Goal: Task Accomplishment & Management: Manage account settings

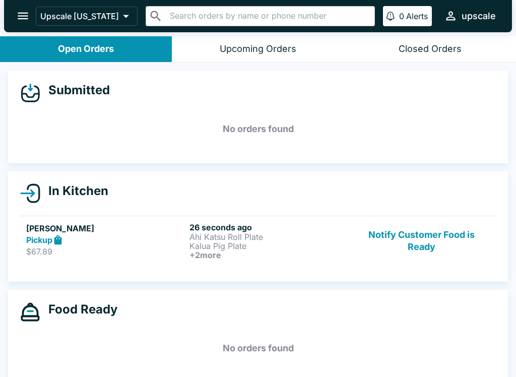
click at [257, 256] on h6 "+ 2 more" at bounding box center [269, 255] width 159 height 9
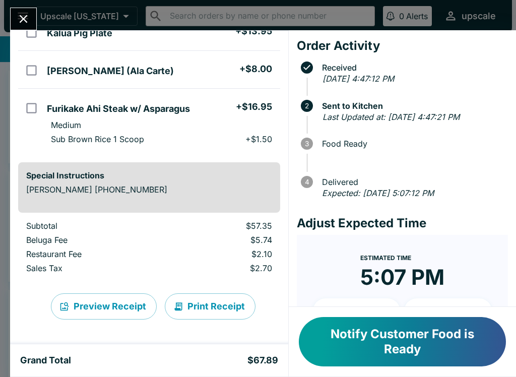
click at [202, 305] on button "Print Receipt" at bounding box center [210, 307] width 91 height 26
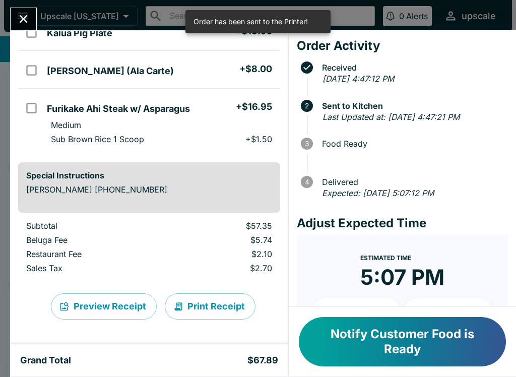
click at [210, 306] on button "Print Receipt" at bounding box center [210, 307] width 91 height 26
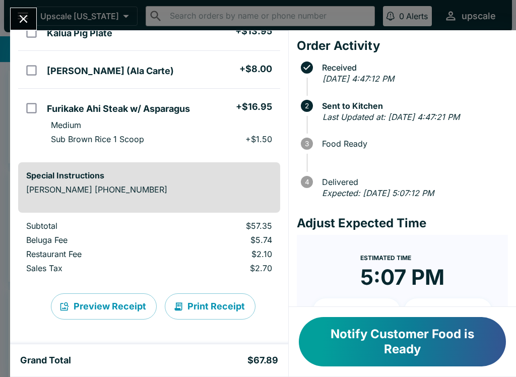
click at [211, 317] on button "Print Receipt" at bounding box center [210, 307] width 91 height 26
click at [193, 294] on button "Print Receipt" at bounding box center [210, 307] width 91 height 26
click at [202, 305] on button "Print Receipt" at bounding box center [210, 307] width 91 height 26
click at [202, 296] on button "Print Receipt" at bounding box center [210, 307] width 91 height 26
click at [224, 307] on button "Print Receipt" at bounding box center [210, 307] width 91 height 26
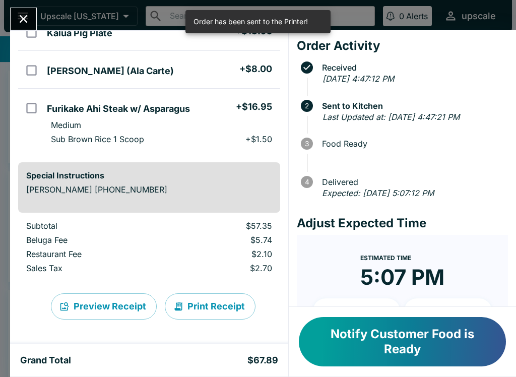
click at [29, 17] on icon "Close" at bounding box center [24, 19] width 14 height 14
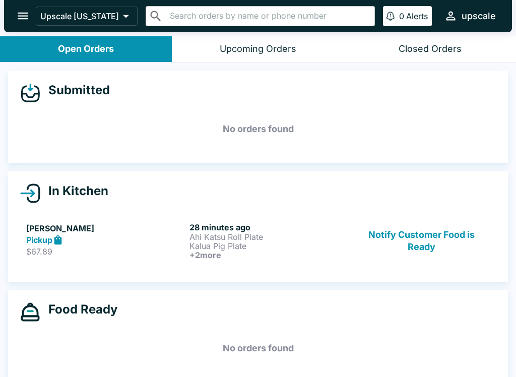
click at [205, 265] on link "[PERSON_NAME] Pickup $67.89 28 minutes ago Ahi Katsu Roll Plate Kalua Pig Plate…" at bounding box center [258, 241] width 476 height 50
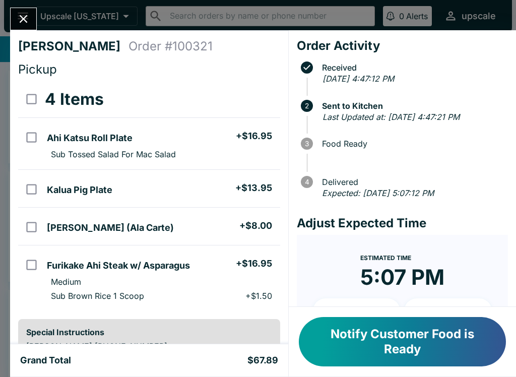
click at [223, 227] on li "Ahi Katsu Roll (Ala Carte) + $8.00" at bounding box center [161, 226] width 237 height 21
click at [55, 228] on h5 "[PERSON_NAME] (Ala Carte)" at bounding box center [110, 228] width 127 height 12
checkbox input "false"
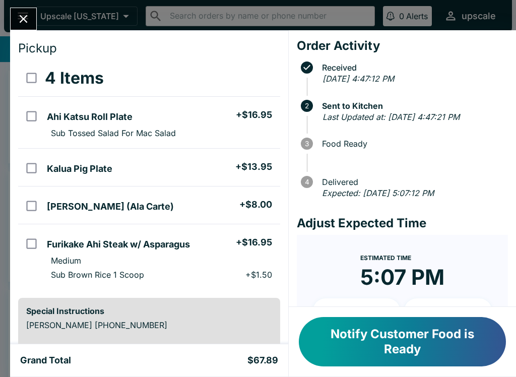
scroll to position [25, 0]
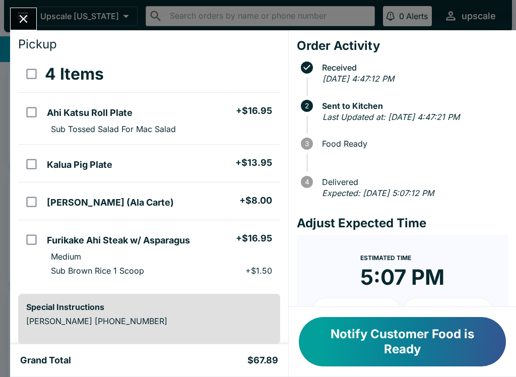
click at [19, 11] on button "Close" at bounding box center [24, 19] width 26 height 22
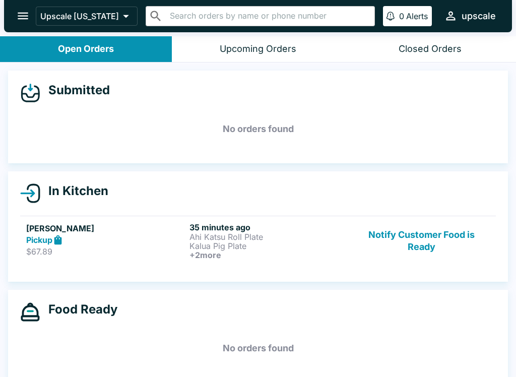
click at [219, 249] on p "Kalua Pig Plate" at bounding box center [269, 246] width 159 height 9
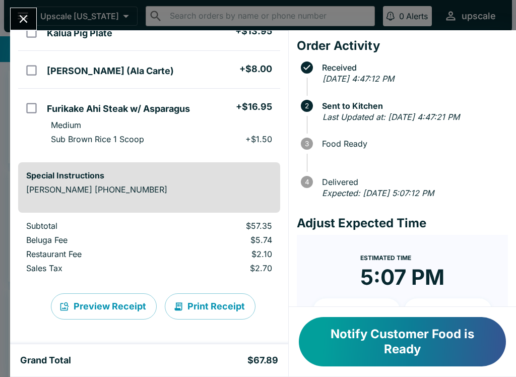
scroll to position [157, 0]
click at [208, 308] on button "Print Receipt" at bounding box center [210, 307] width 91 height 26
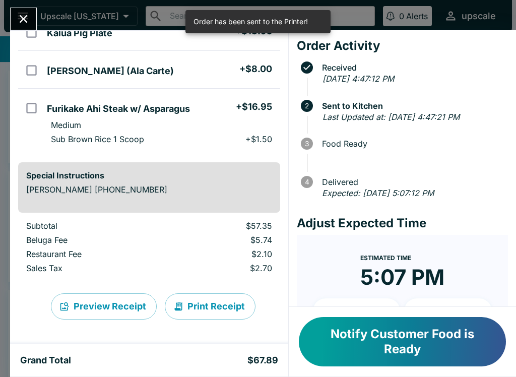
click at [20, 14] on icon "Close" at bounding box center [24, 19] width 14 height 14
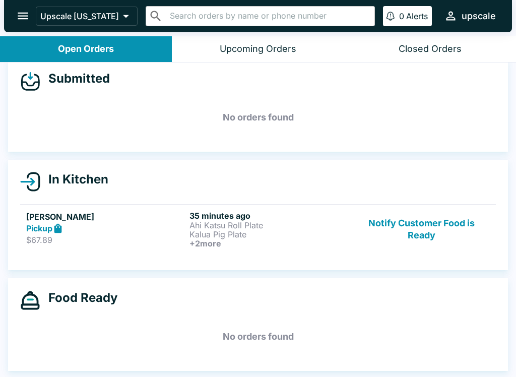
scroll to position [12, 0]
click at [236, 231] on p "Kalua Pig Plate" at bounding box center [269, 234] width 159 height 9
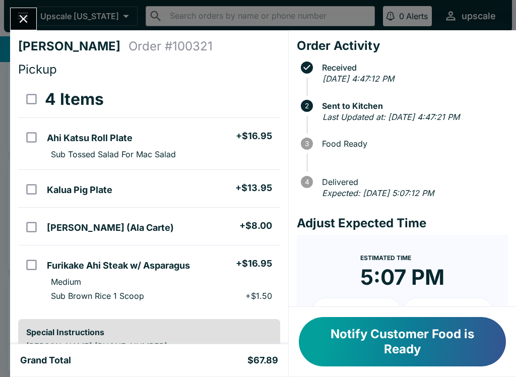
click at [422, 350] on button "Notify Customer Food is Ready" at bounding box center [402, 341] width 207 height 49
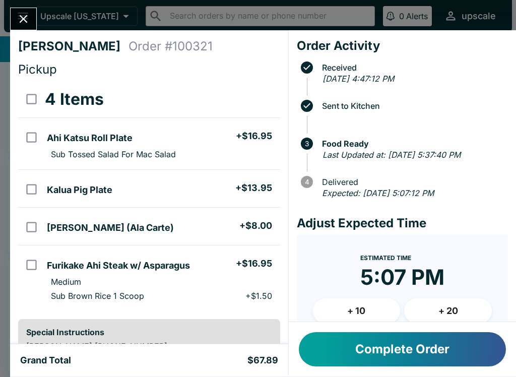
click at [26, 18] on icon "Close" at bounding box center [24, 19] width 14 height 14
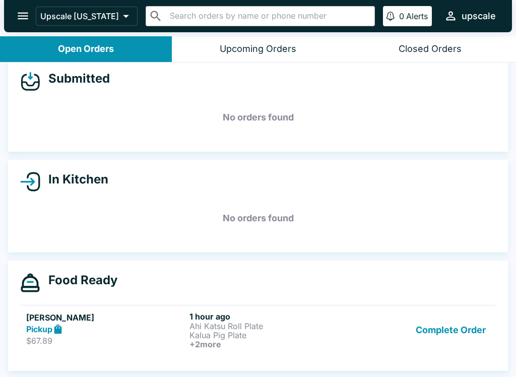
click at [459, 327] on button "Complete Order" at bounding box center [451, 330] width 78 height 37
